Goal: Task Accomplishment & Management: Manage account settings

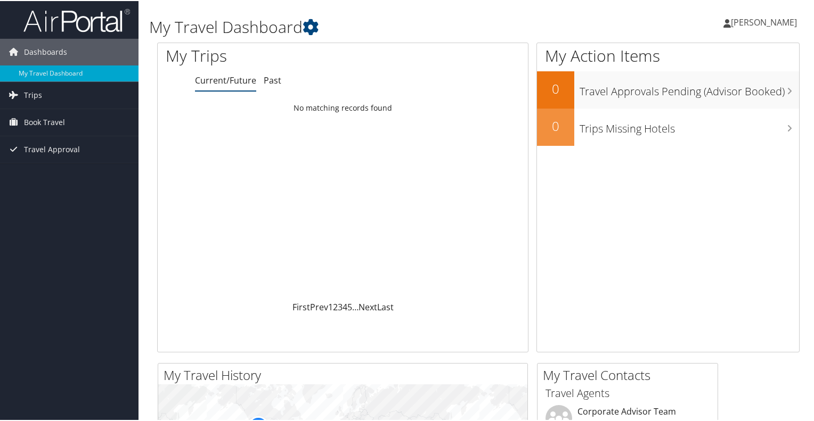
click at [755, 21] on span "[PERSON_NAME]" at bounding box center [764, 21] width 66 height 12
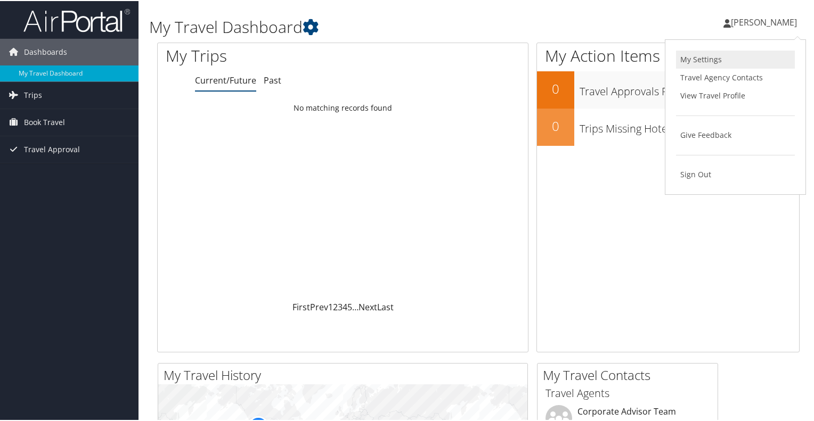
click at [701, 61] on link "My Settings" at bounding box center [735, 59] width 119 height 18
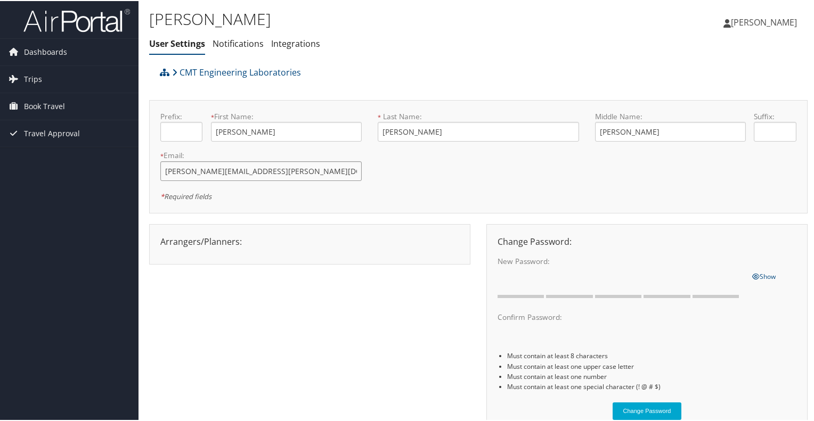
click at [268, 171] on input "orvin.russell@cmtlaboratories.com" at bounding box center [260, 170] width 201 height 20
type input "orvin.russell@cmttechnicalservices.com"
click at [456, 186] on div "Prefix: * First Name: Orvin This field is required * Last Name: Russell This fi…" at bounding box center [478, 155] width 652 height 91
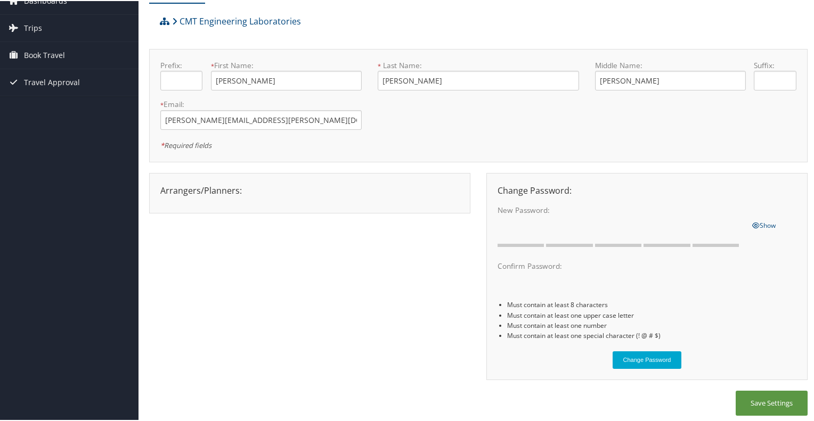
scroll to position [55, 0]
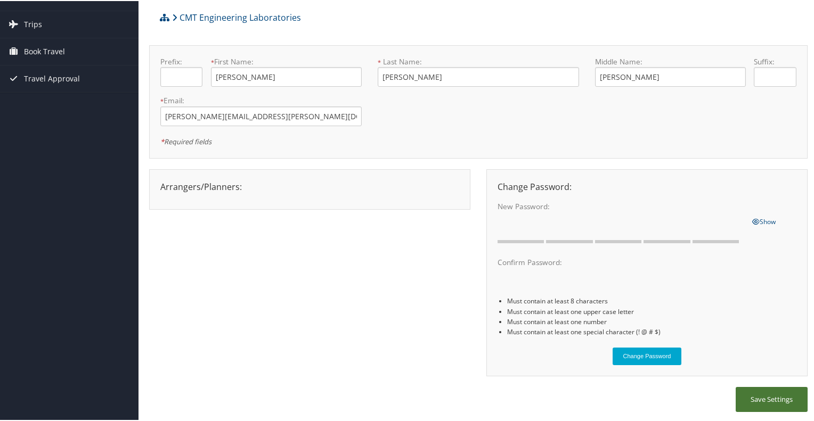
click at [769, 397] on button "Save Settings" at bounding box center [771, 398] width 72 height 25
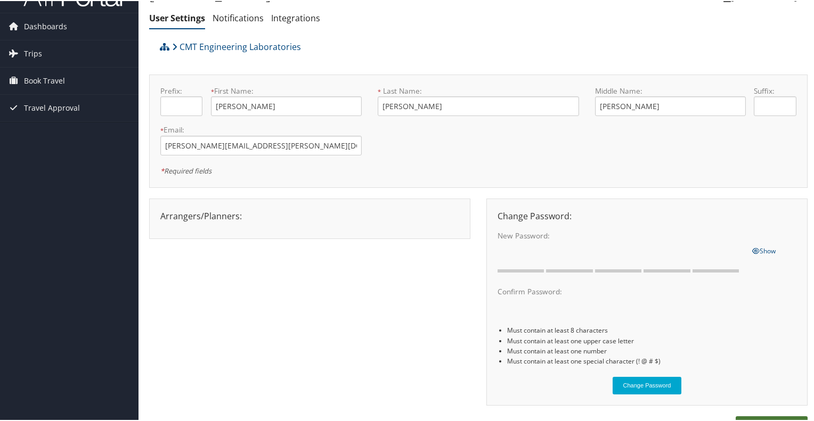
scroll to position [0, 0]
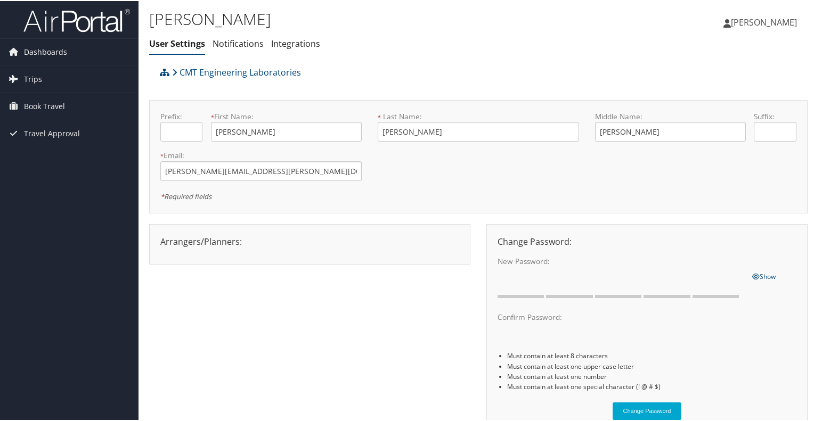
click at [756, 16] on span "[PERSON_NAME]" at bounding box center [764, 21] width 66 height 12
click at [715, 95] on link "View Travel Profile" at bounding box center [735, 95] width 119 height 18
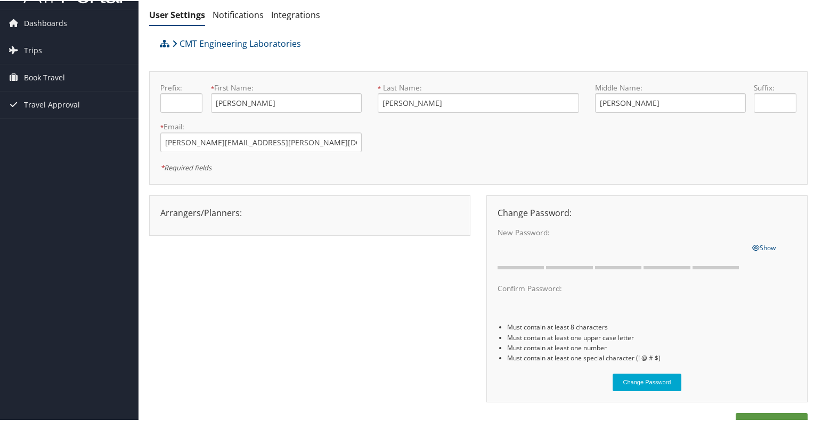
scroll to position [55, 0]
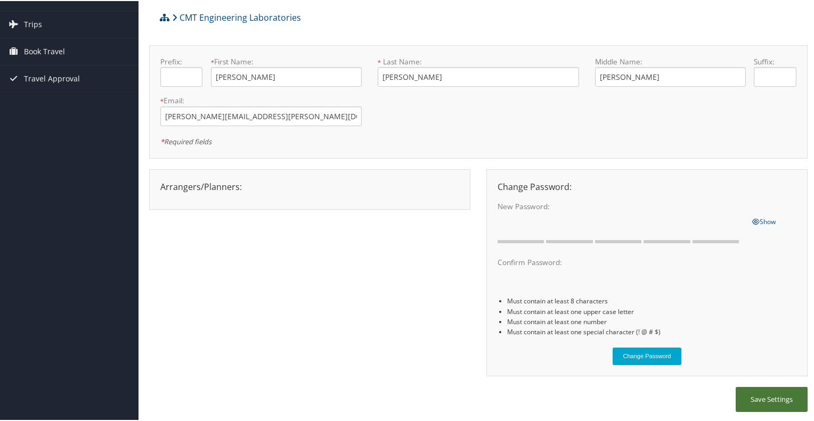
click at [775, 397] on button "Save Settings" at bounding box center [771, 398] width 72 height 25
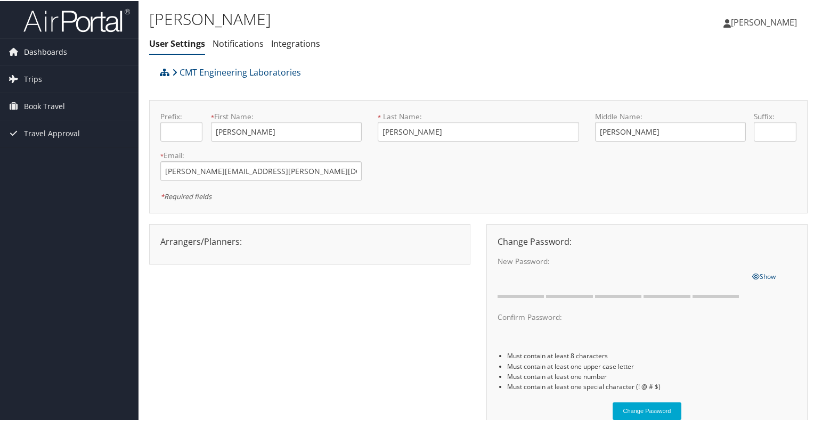
click at [756, 20] on span "[PERSON_NAME]" at bounding box center [764, 21] width 66 height 12
click at [721, 92] on link "View Travel Profile" at bounding box center [735, 95] width 119 height 18
click at [299, 38] on link "Integrations" at bounding box center [295, 43] width 49 height 12
